Goal: Use online tool/utility: Utilize a website feature to perform a specific function

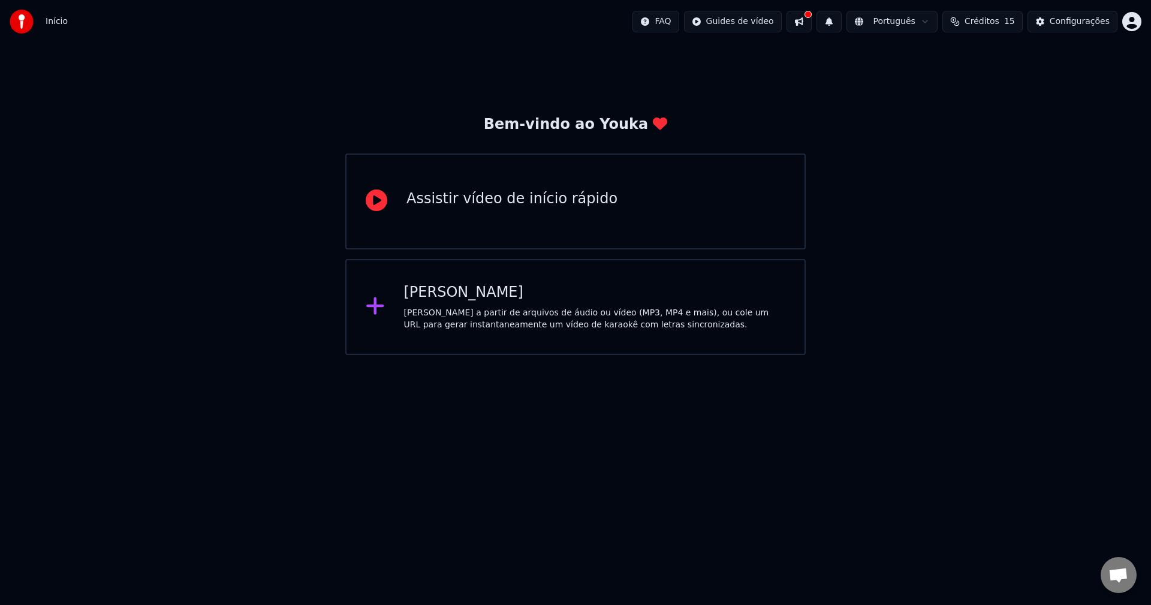
click at [508, 308] on div "[PERSON_NAME] a partir de arquivos de áudio ou vídeo (MP3, MP4 e mais), ou cole…" at bounding box center [595, 319] width 382 height 24
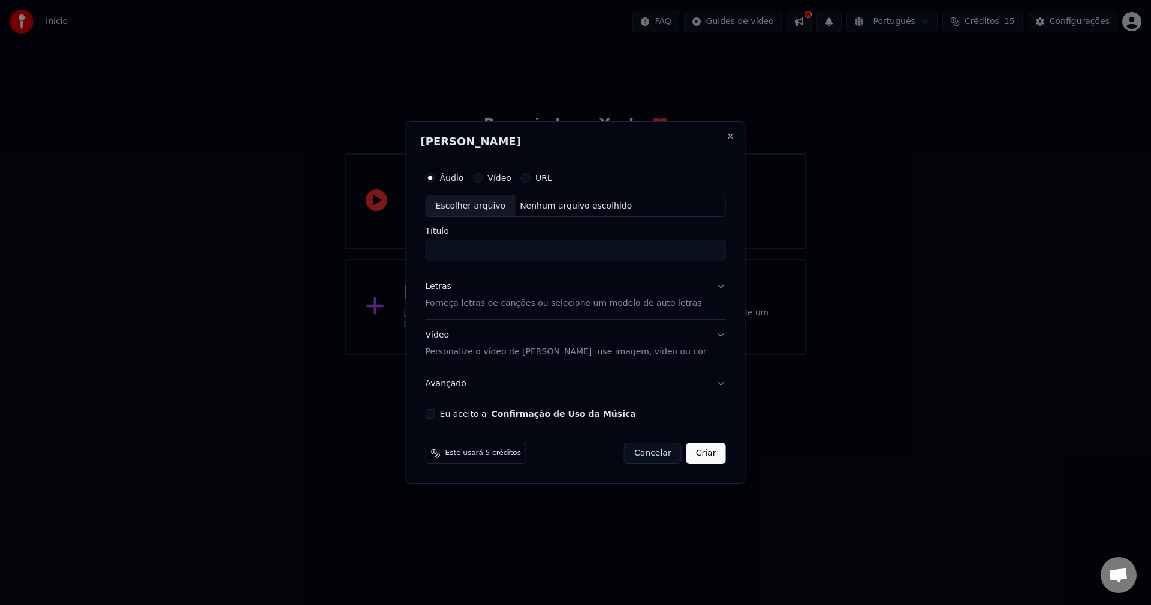
click at [531, 180] on button "URL" at bounding box center [526, 178] width 10 height 10
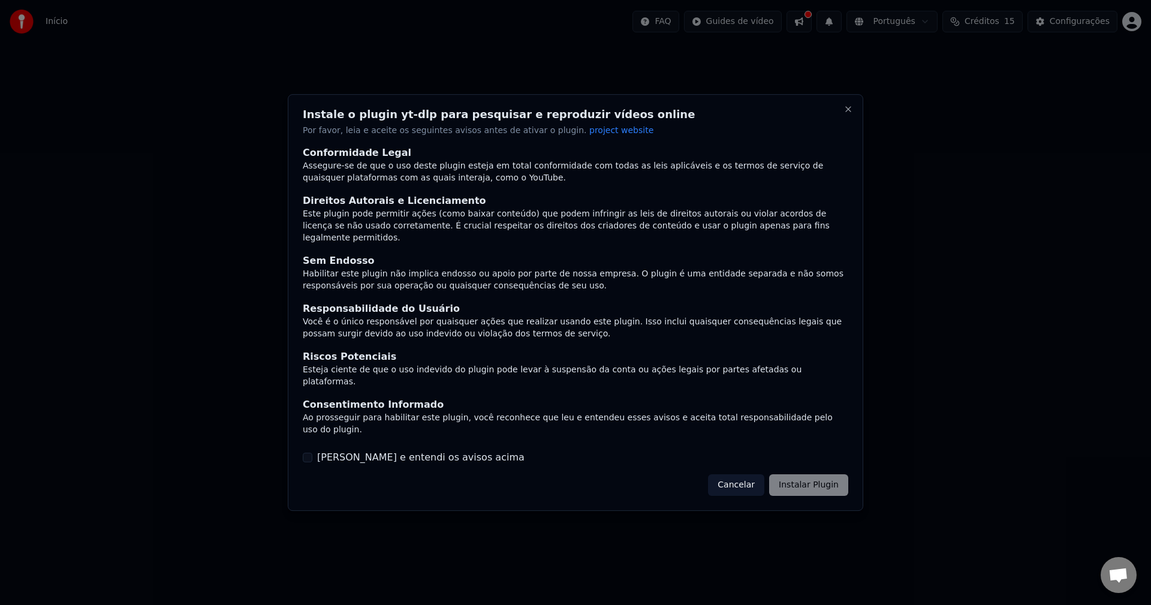
click at [378, 450] on label "[PERSON_NAME] e entendi os avisos acima" at bounding box center [420, 457] width 207 height 14
click at [312, 453] on button "[PERSON_NAME] e entendi os avisos acima" at bounding box center [308, 458] width 10 height 10
click at [808, 474] on button "Instalar Plugin" at bounding box center [808, 485] width 79 height 22
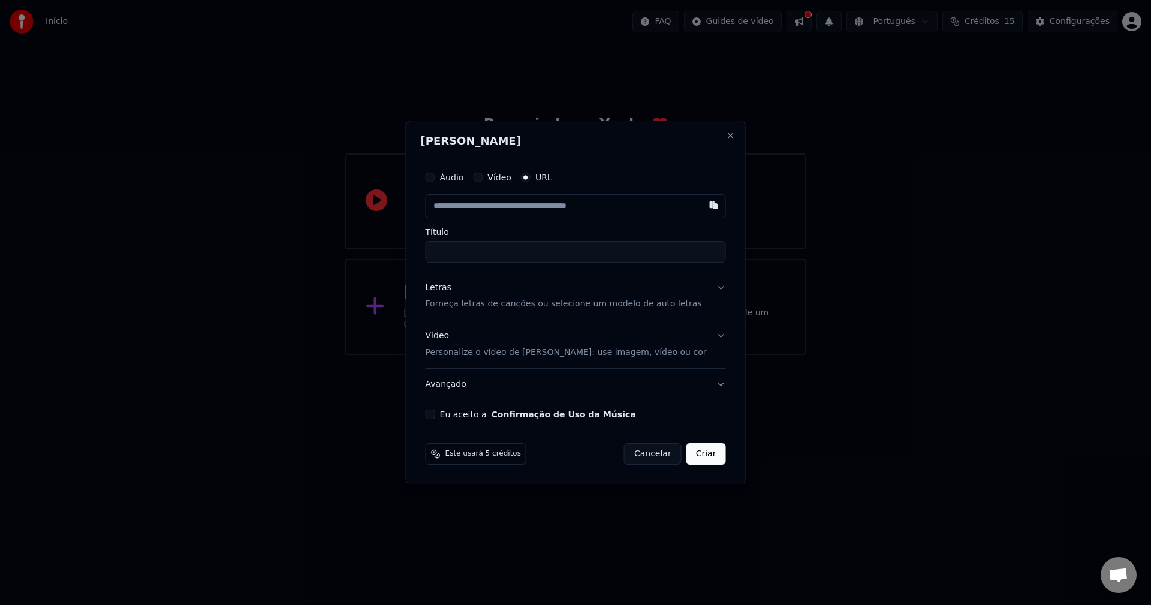
click at [559, 213] on input "text" at bounding box center [576, 206] width 300 height 24
paste input "**********"
type input "**********"
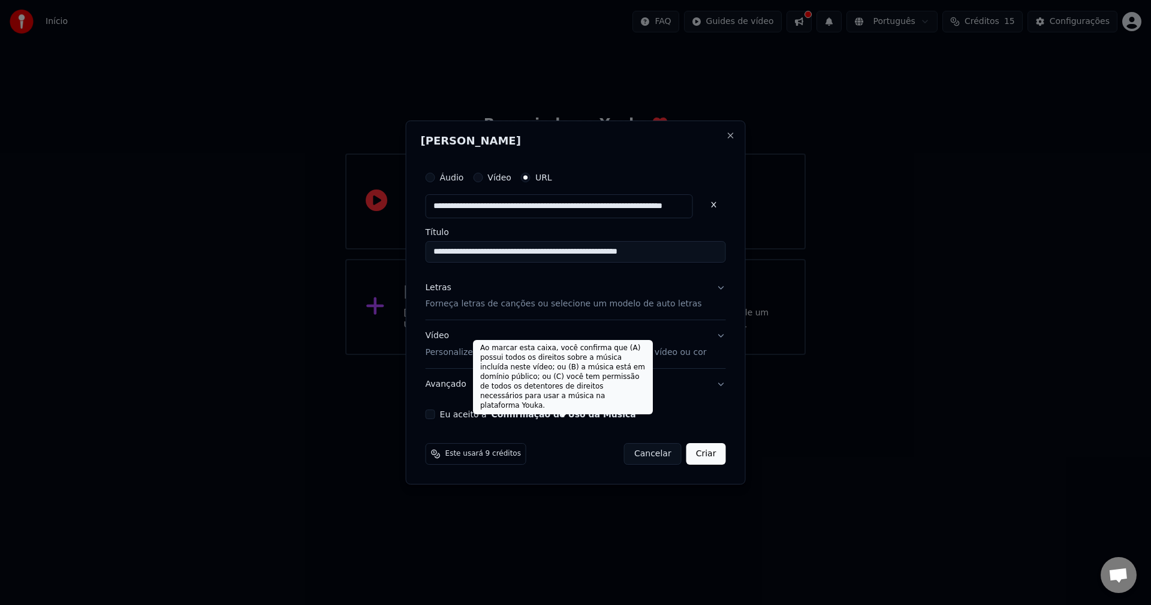
type input "**********"
click at [602, 412] on button "Confirmação de Uso da Música" at bounding box center [564, 414] width 144 height 8
type input "**********"
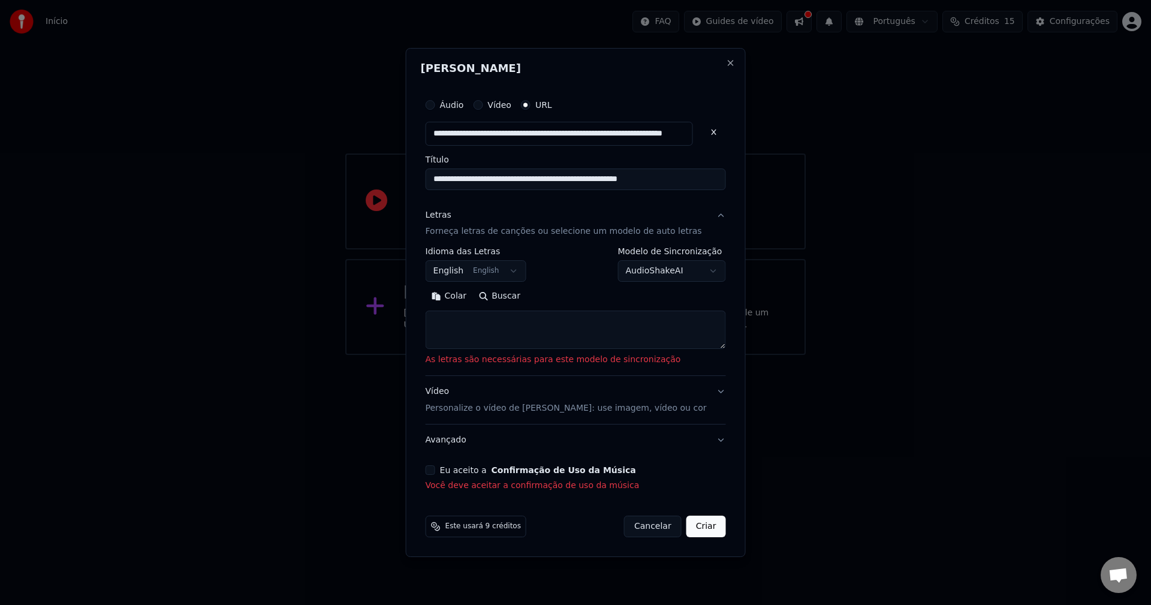
click at [435, 471] on button "Eu aceito a Confirmação de Uso da Música" at bounding box center [431, 470] width 10 height 10
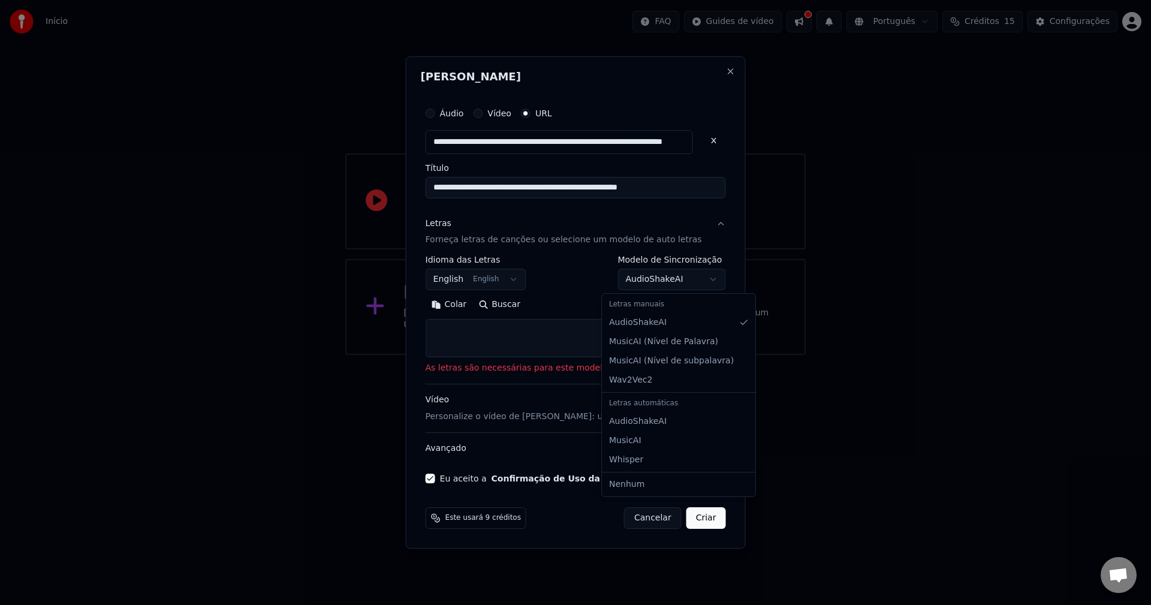
click at [656, 285] on body "**********" at bounding box center [575, 177] width 1151 height 355
click at [655, 288] on body "**********" at bounding box center [575, 177] width 1151 height 355
click at [508, 309] on button "Buscar" at bounding box center [499, 305] width 54 height 19
click at [704, 399] on button "Vídeo Personalize o vídeo de karaokê: use imagem, vídeo ou cor" at bounding box center [576, 409] width 300 height 48
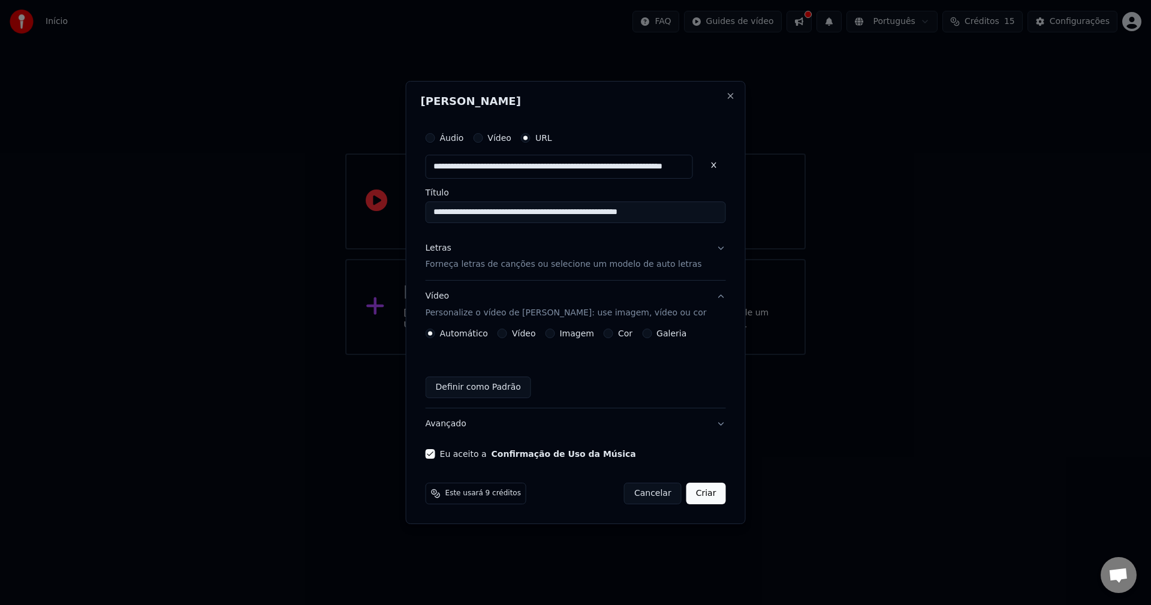
click at [520, 333] on div "Vídeo" at bounding box center [517, 334] width 38 height 10
click at [507, 333] on button "Vídeo" at bounding box center [503, 334] width 10 height 10
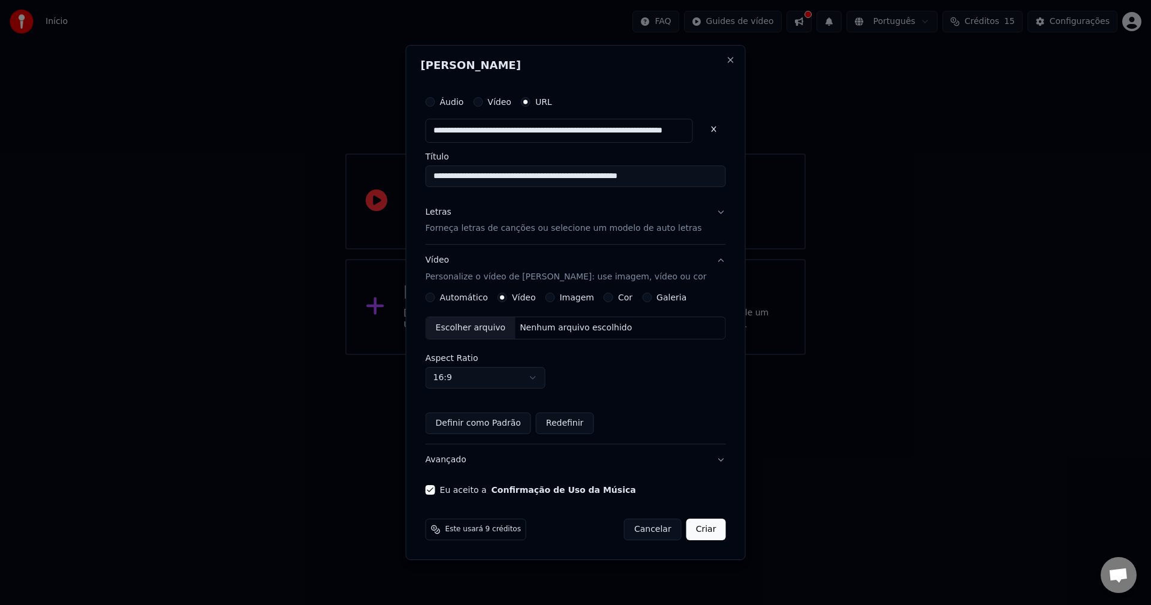
click at [435, 299] on button "Automático" at bounding box center [431, 298] width 10 height 10
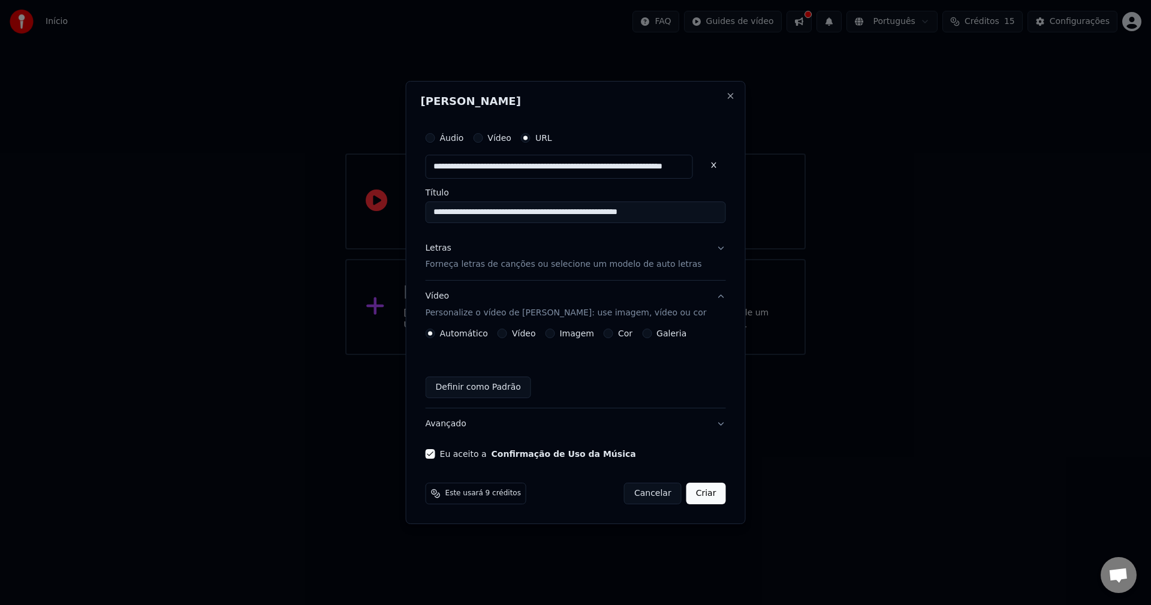
click at [566, 270] on p "Forneça letras de canções ou selecione um modelo de auto letras" at bounding box center [564, 265] width 276 height 12
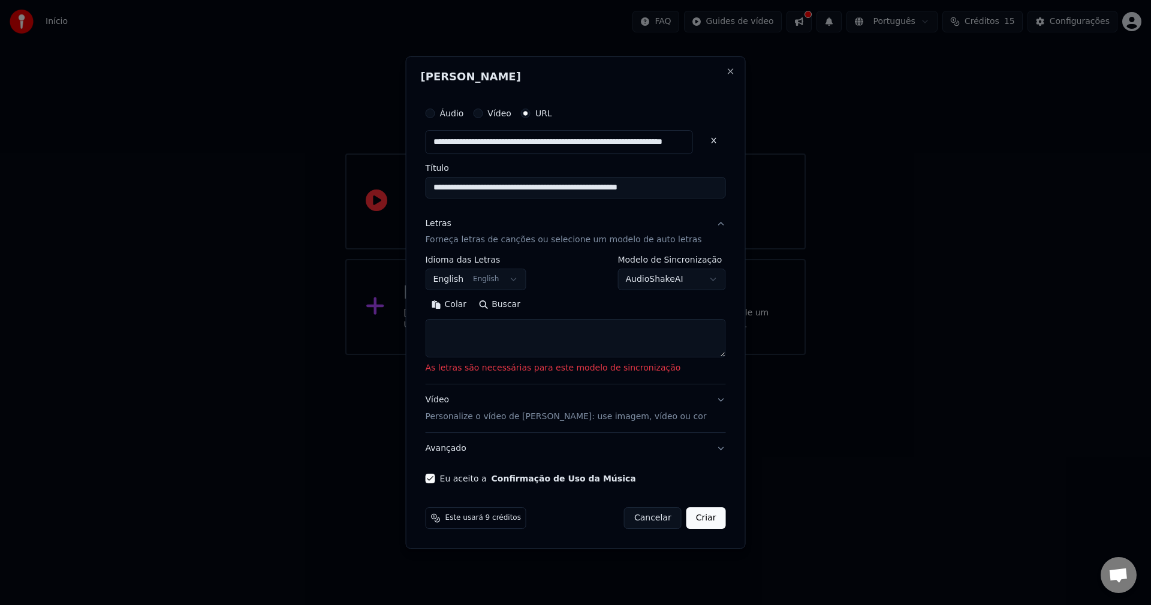
click at [485, 282] on button "English English" at bounding box center [476, 280] width 101 height 22
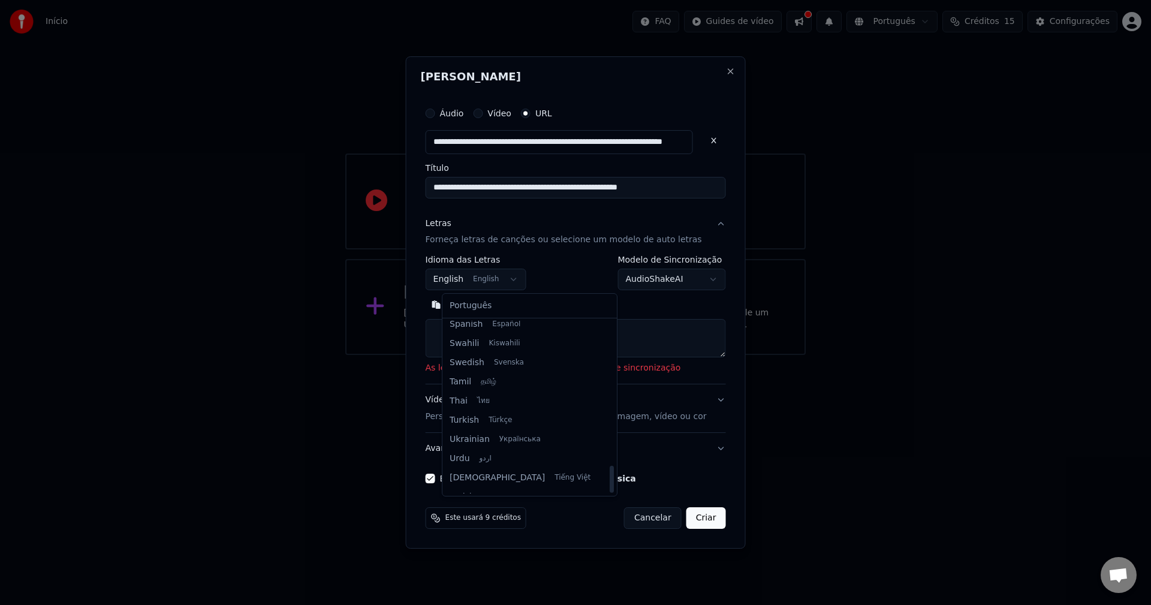
scroll to position [920, 0]
select select "**"
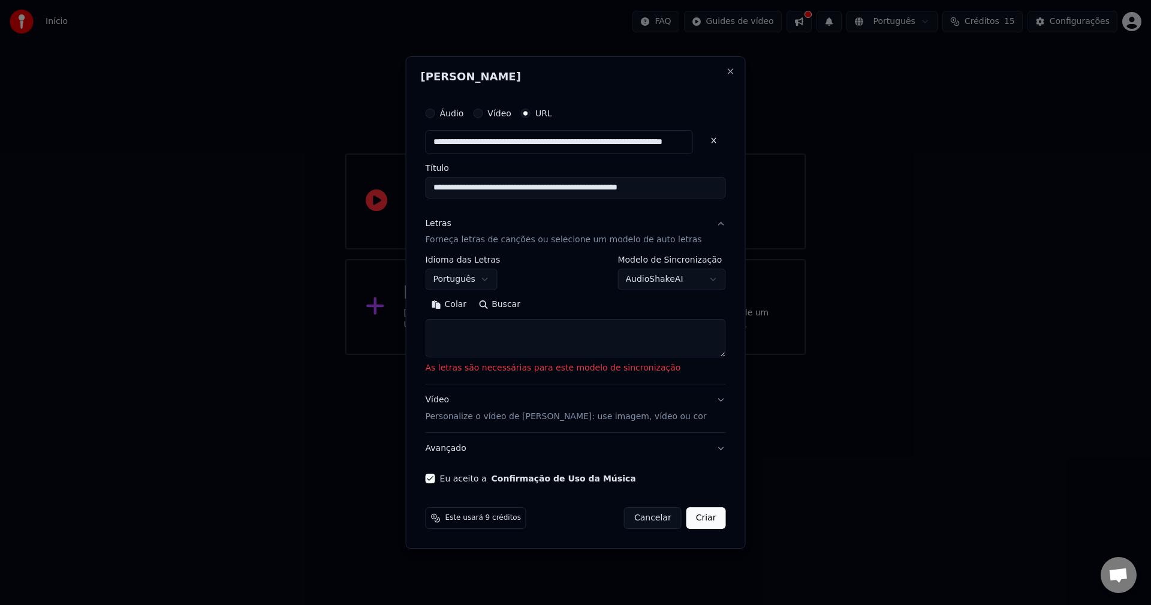
click at [516, 305] on button "Buscar" at bounding box center [499, 305] width 54 height 19
click at [556, 324] on textarea at bounding box center [576, 339] width 300 height 38
paste textarea "**********"
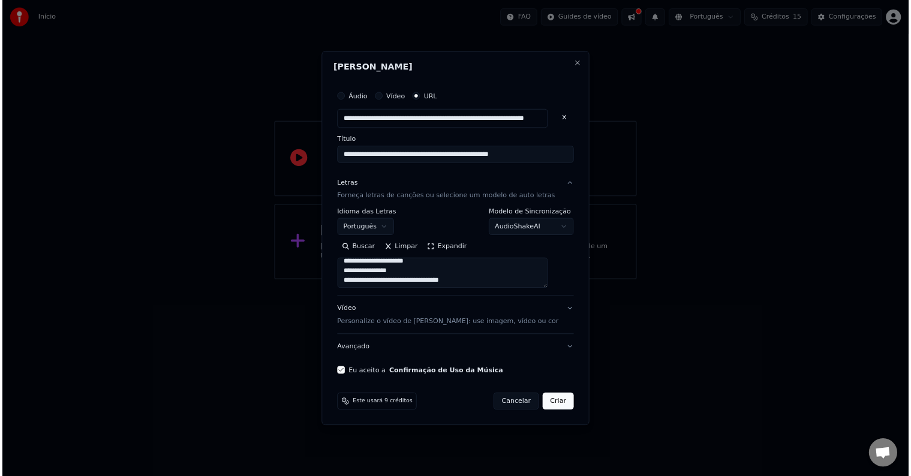
scroll to position [559, 0]
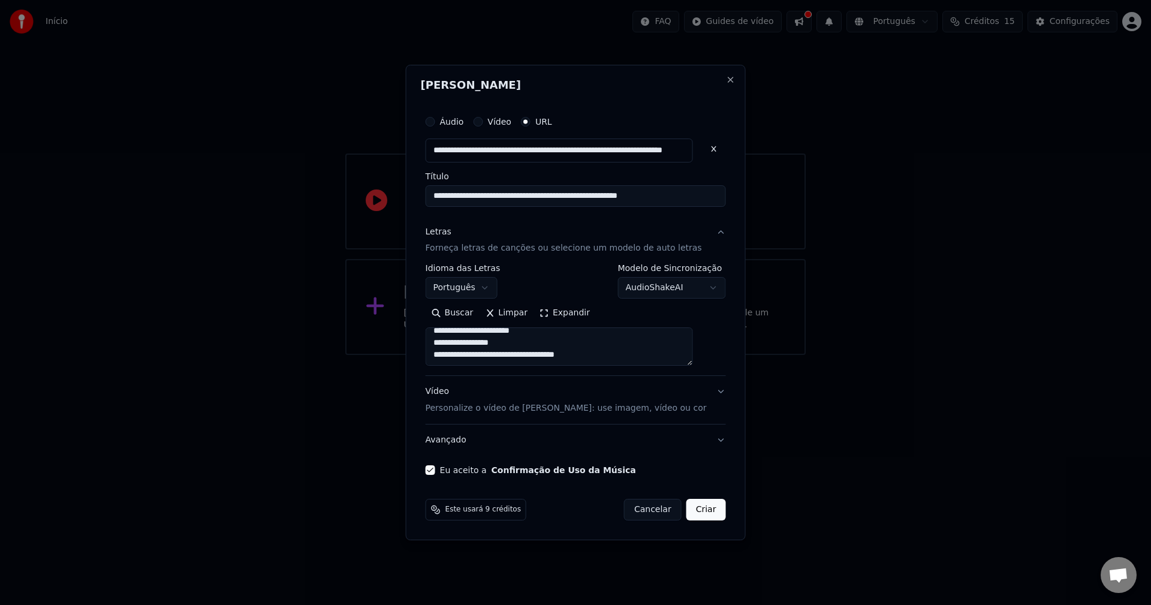
type textarea "**********"
click at [700, 396] on button "Vídeo Personalize o vídeo de karaokê: use imagem, vídeo ou cor" at bounding box center [576, 400] width 300 height 48
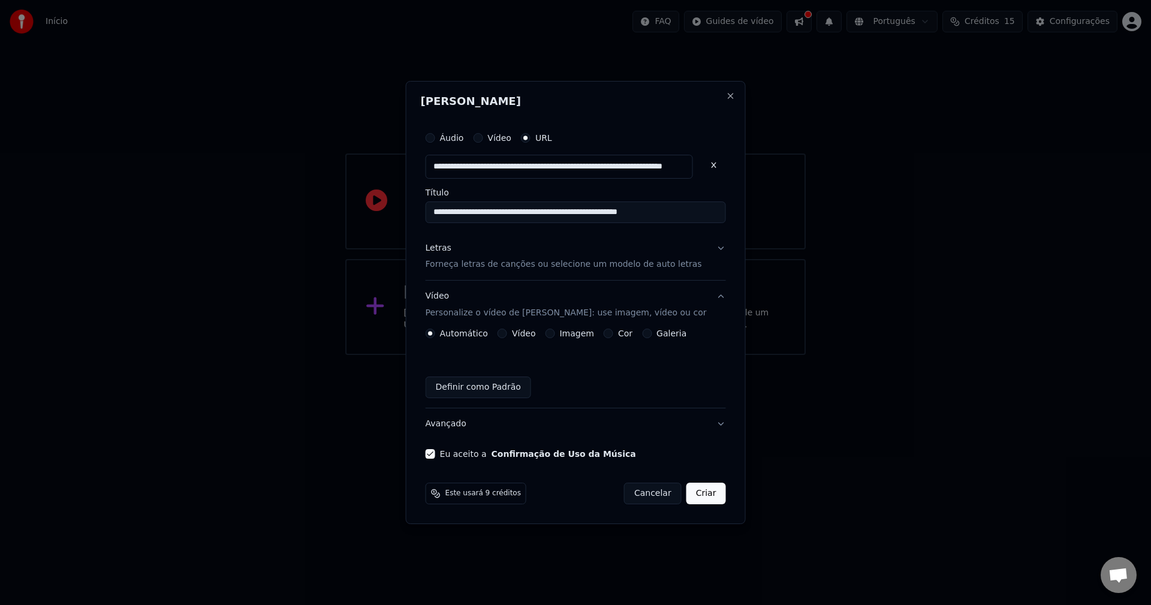
click at [613, 330] on button "Cor" at bounding box center [609, 334] width 10 height 10
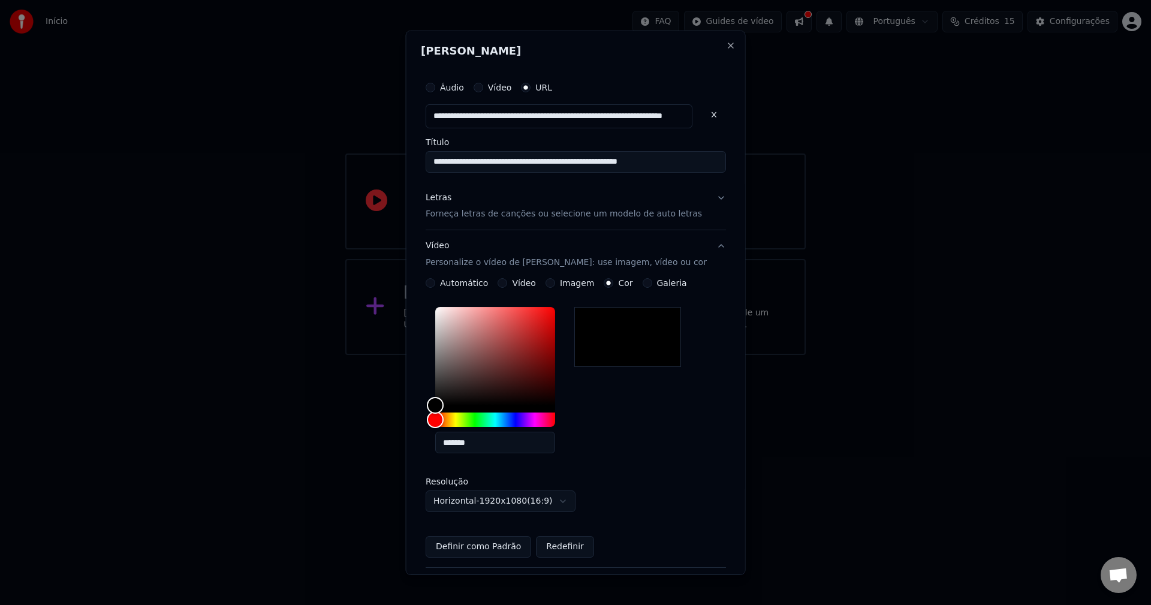
click at [435, 281] on button "Automático" at bounding box center [431, 283] width 10 height 10
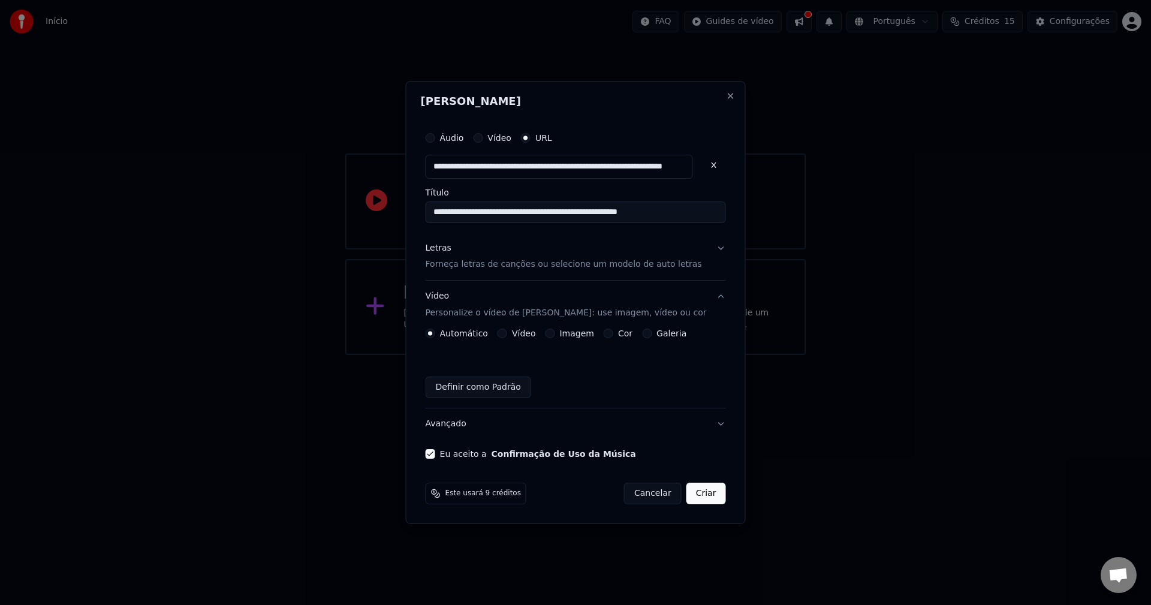
click at [694, 492] on button "Criar" at bounding box center [706, 494] width 40 height 22
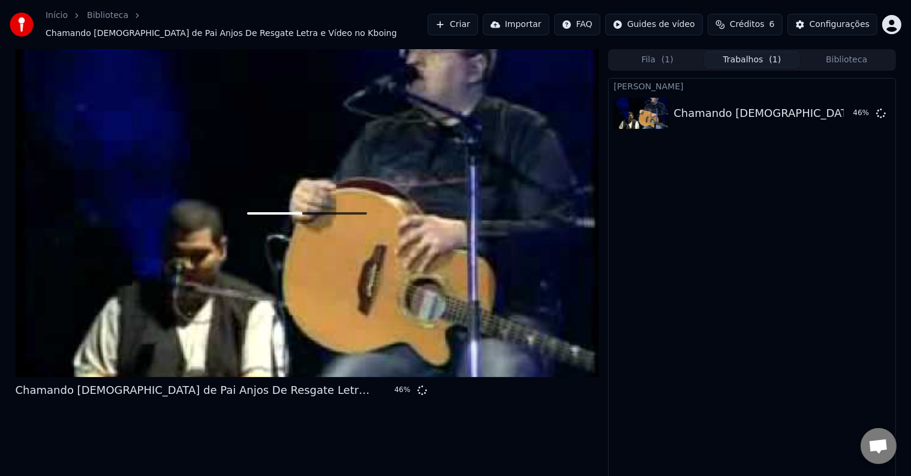
click at [739, 57] on button "Trabalhos ( 1 )" at bounding box center [751, 59] width 95 height 17
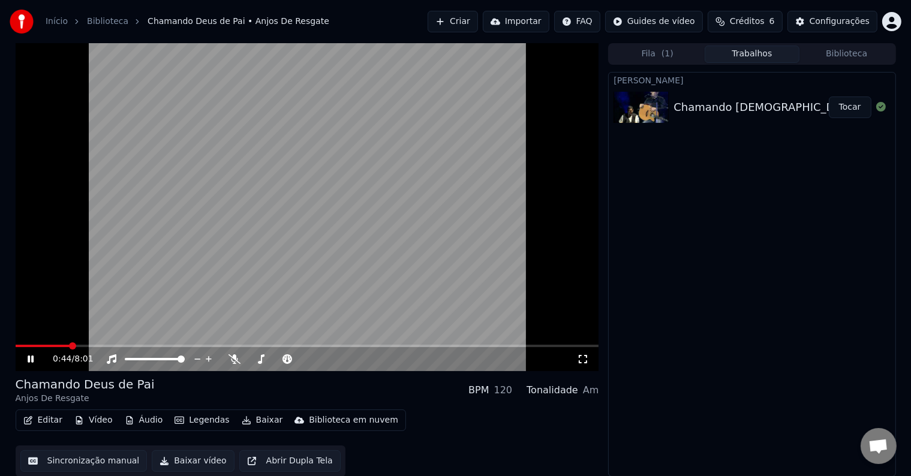
scroll to position [1, 0]
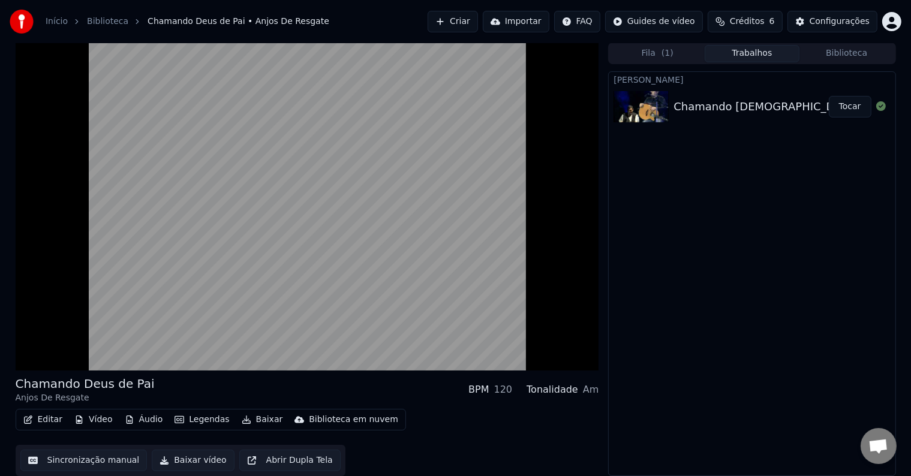
click at [197, 456] on button "Baixar vídeo" at bounding box center [193, 461] width 82 height 22
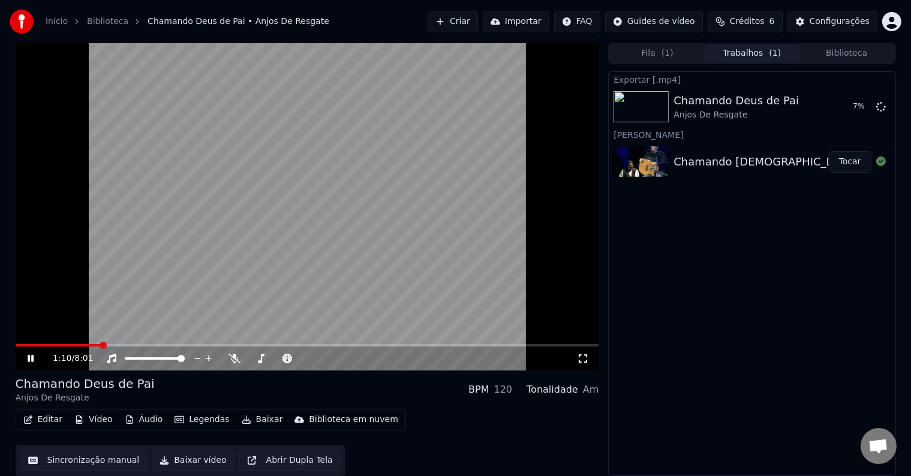
click at [186, 462] on button "Baixar vídeo" at bounding box center [193, 461] width 82 height 22
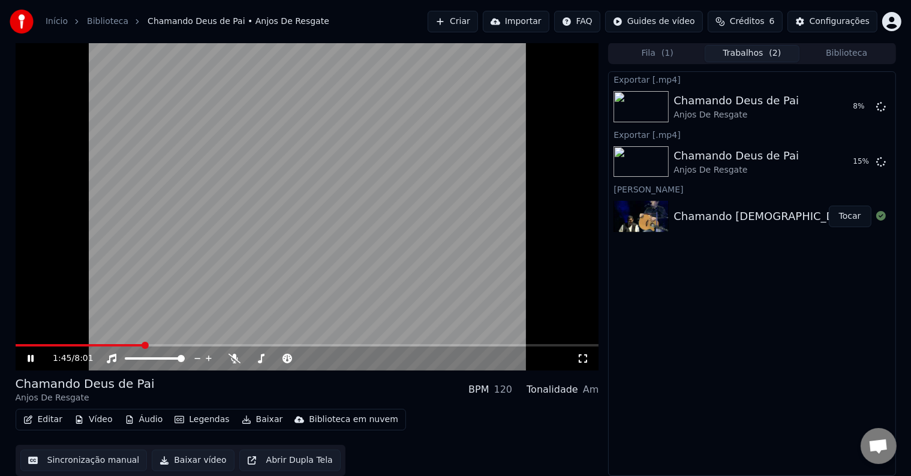
click at [351, 193] on video at bounding box center [307, 207] width 583 height 328
click at [242, 421] on icon "button" at bounding box center [247, 419] width 10 height 8
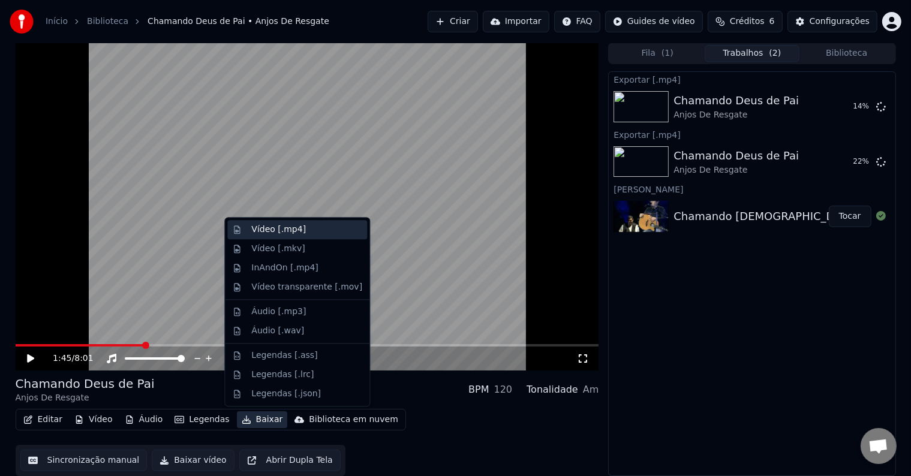
click at [312, 233] on div "Vídeo [.mp4]" at bounding box center [306, 230] width 111 height 12
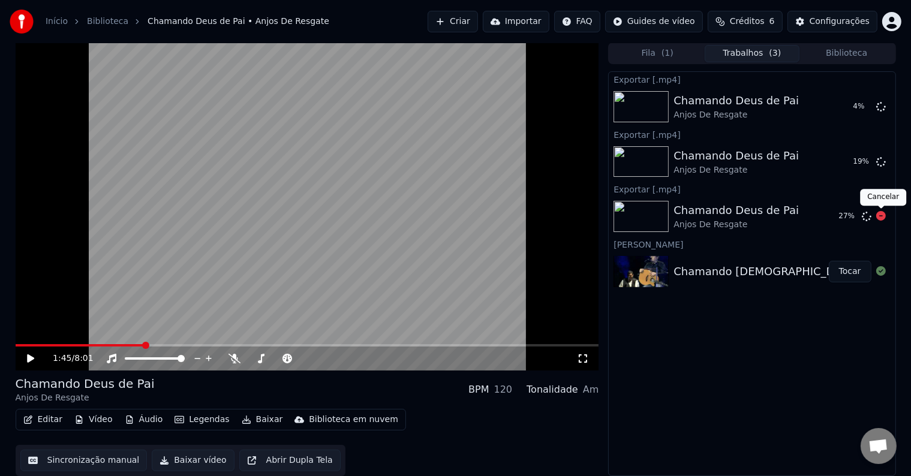
click at [884, 215] on icon at bounding box center [881, 216] width 10 height 10
click at [877, 216] on icon at bounding box center [881, 216] width 10 height 10
click at [879, 218] on icon at bounding box center [881, 216] width 10 height 10
click at [877, 273] on icon at bounding box center [881, 271] width 10 height 10
click at [883, 167] on div at bounding box center [881, 162] width 10 height 14
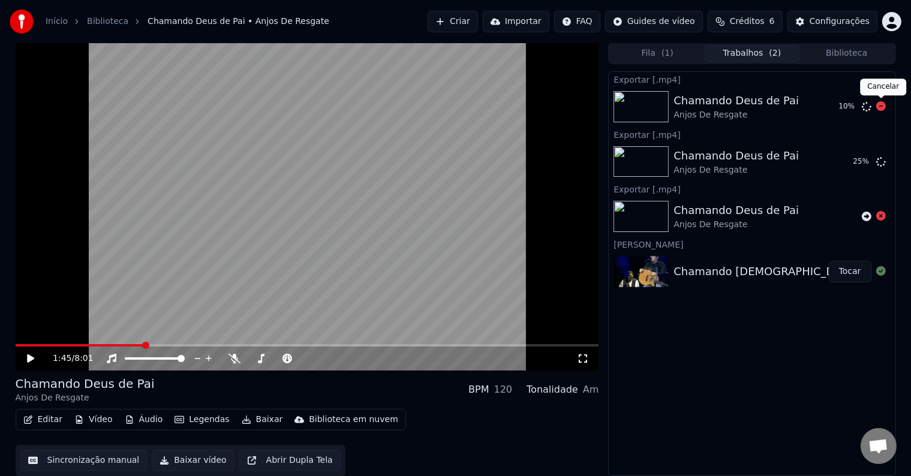
click at [877, 108] on icon at bounding box center [881, 106] width 10 height 10
click at [882, 106] on icon at bounding box center [881, 106] width 10 height 10
click at [657, 55] on button "Fila ( 1 )" at bounding box center [657, 54] width 95 height 17
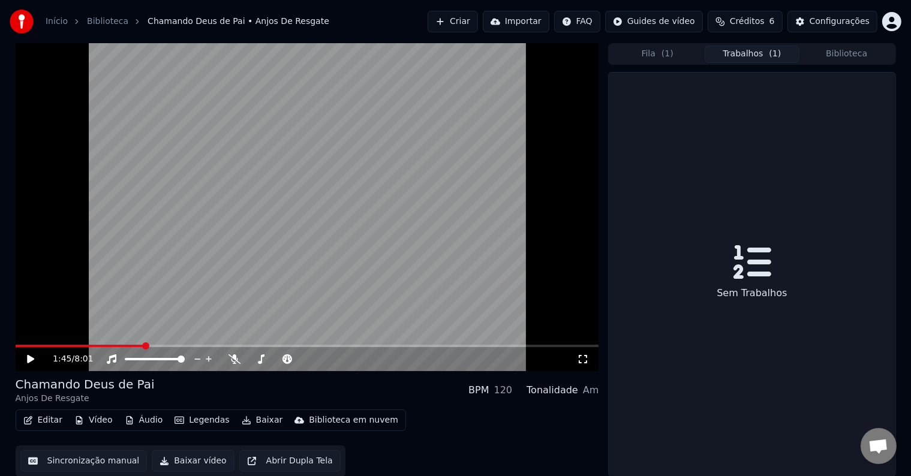
click at [724, 53] on button "Trabalhos ( 1 )" at bounding box center [751, 54] width 95 height 17
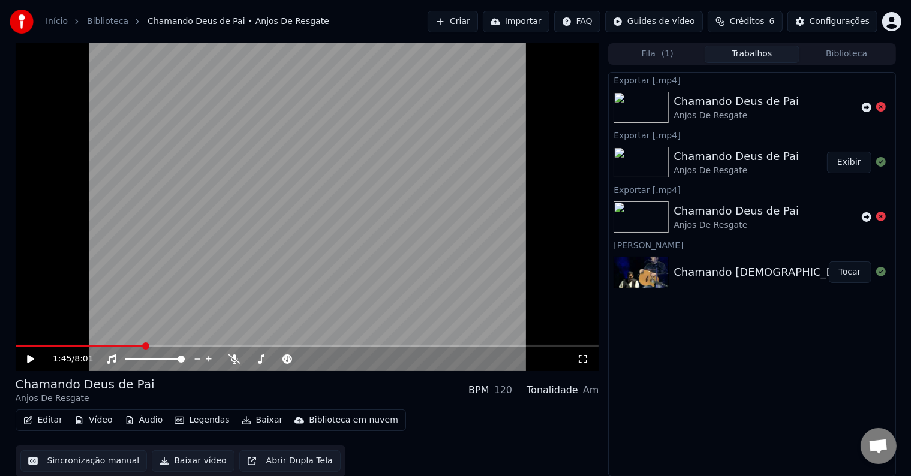
click at [852, 166] on button "Exibir" at bounding box center [849, 163] width 44 height 22
